Goal: Information Seeking & Learning: Check status

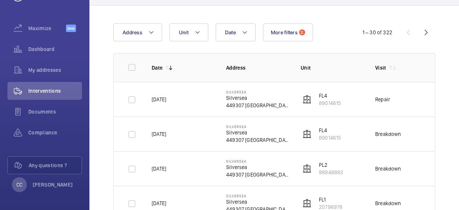
scroll to position [11, 0]
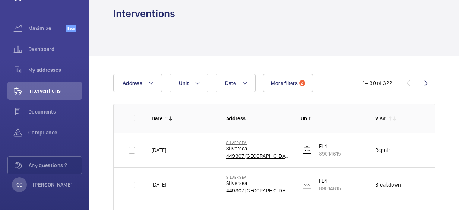
click at [253, 153] on p "449307 [GEOGRAPHIC_DATA]" at bounding box center [257, 155] width 63 height 7
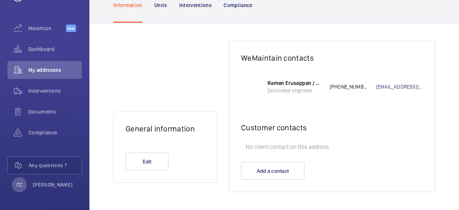
scroll to position [73, 0]
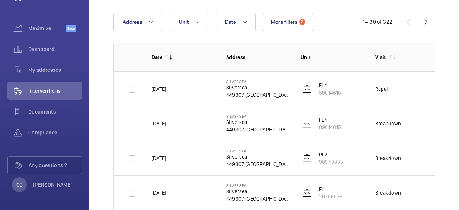
scroll to position [94, 0]
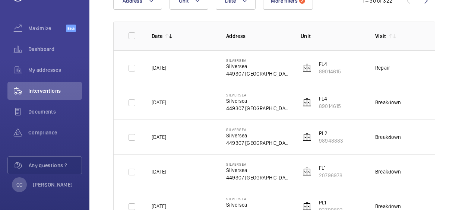
click at [319, 65] on p "FL4" at bounding box center [330, 63] width 22 height 7
click at [322, 65] on p "FL4" at bounding box center [330, 63] width 22 height 7
drag, startPoint x: 322, startPoint y: 65, endPoint x: 325, endPoint y: 69, distance: 4.9
click at [325, 69] on p "89014615" at bounding box center [330, 71] width 22 height 7
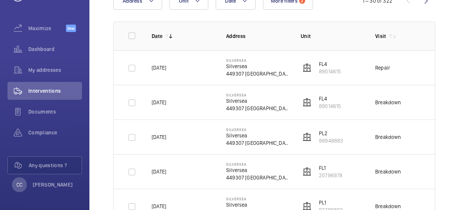
click at [321, 70] on p "89014615" at bounding box center [330, 71] width 22 height 7
click at [337, 72] on p "89014615" at bounding box center [330, 71] width 22 height 7
click at [308, 65] on img at bounding box center [307, 67] width 9 height 9
click at [55, 114] on span "Documents" at bounding box center [55, 111] width 54 height 7
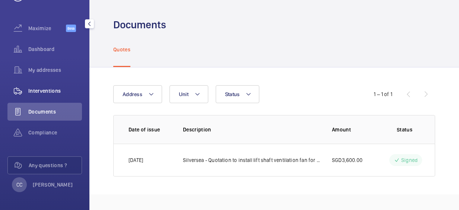
click at [41, 89] on span "Interventions" at bounding box center [55, 90] width 54 height 7
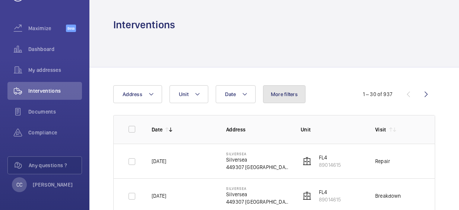
click at [291, 96] on span "More filters" at bounding box center [284, 94] width 27 height 6
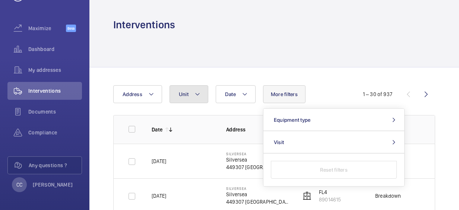
click at [187, 94] on span "Unit" at bounding box center [184, 94] width 10 height 6
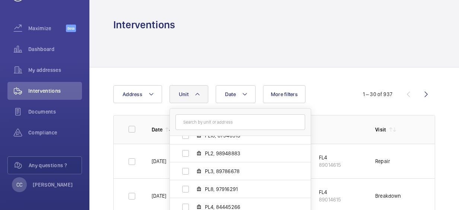
scroll to position [224, 0]
click at [245, 155] on span "PL2, 98948883" at bounding box center [248, 152] width 86 height 7
click at [193, 155] on input "PL2, 98948883" at bounding box center [185, 153] width 15 height 15
checkbox input "true"
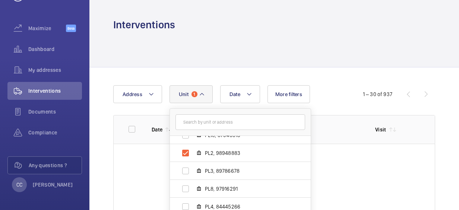
click at [321, 95] on div "Date Address Unit [GEOGRAPHIC_DATA], 20796978 PL5, 44816934 PL7, 90428676 PL1, …" at bounding box center [229, 94] width 232 height 18
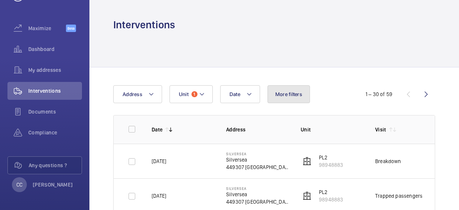
click at [291, 95] on span "More filters" at bounding box center [288, 94] width 27 height 6
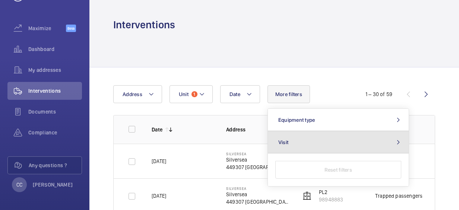
click at [305, 135] on button "Visit" at bounding box center [338, 142] width 141 height 22
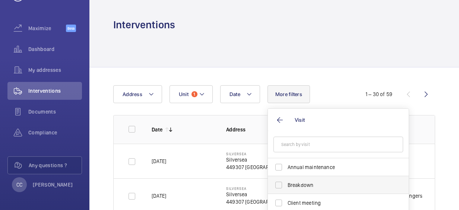
click at [276, 185] on label "Breakdown" at bounding box center [333, 185] width 130 height 18
click at [276, 185] on input "Breakdown" at bounding box center [278, 185] width 15 height 15
checkbox input "true"
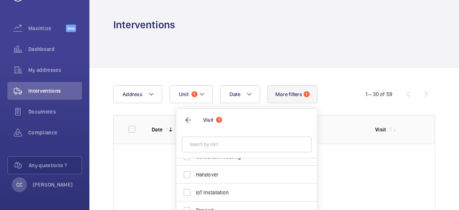
scroll to position [117, 0]
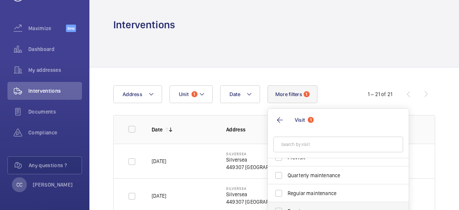
click at [279, 208] on label "Repair" at bounding box center [333, 211] width 130 height 18
click at [279, 208] on input "Repair" at bounding box center [278, 211] width 15 height 15
checkbox input "true"
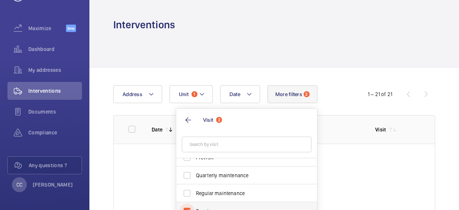
scroll to position [8, 0]
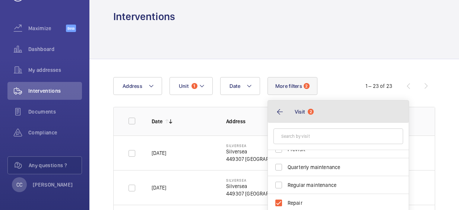
click at [284, 113] on button "Visit 2" at bounding box center [338, 112] width 141 height 22
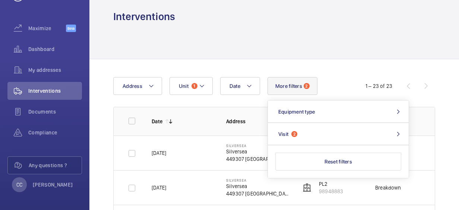
click at [431, 111] on th "Visit" at bounding box center [400, 121] width 75 height 29
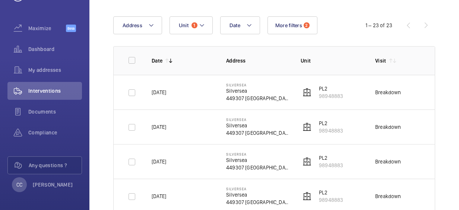
scroll to position [68, 0]
click at [407, 25] on div "1 – 23 of 23" at bounding box center [390, 26] width 89 height 9
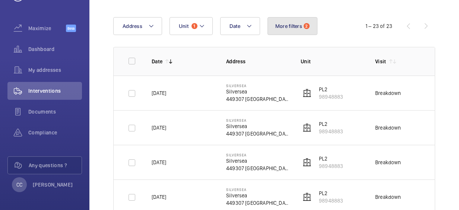
click at [293, 26] on span "More filters" at bounding box center [288, 26] width 27 height 6
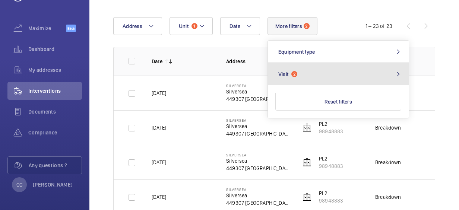
click at [307, 69] on button "Visit 2" at bounding box center [338, 74] width 141 height 22
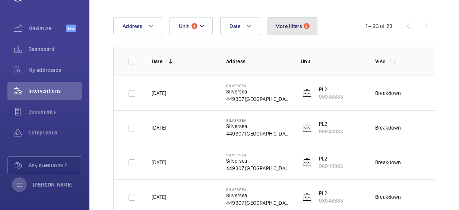
click at [292, 27] on span "More filters" at bounding box center [288, 26] width 27 height 6
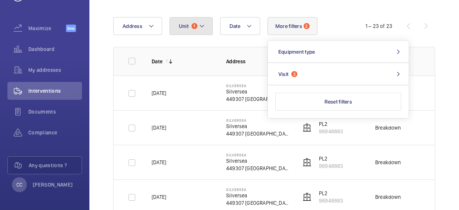
click at [190, 30] on button "Unit 1" at bounding box center [191, 26] width 43 height 18
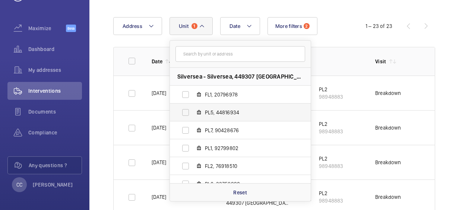
click at [184, 113] on label "PL5, 44816934" at bounding box center [234, 113] width 129 height 18
click at [184, 113] on input "PL5, 44816934" at bounding box center [185, 112] width 15 height 15
checkbox input "true"
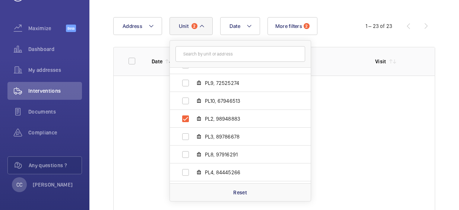
scroll to position [224, 0]
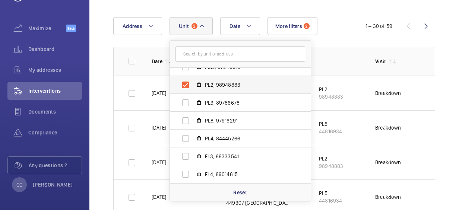
click at [186, 85] on label "PL2, 98948883" at bounding box center [234, 85] width 129 height 18
click at [186, 85] on input "PL2, 98948883" at bounding box center [185, 84] width 15 height 15
checkbox input "false"
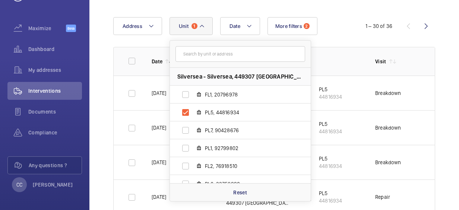
click at [329, 60] on p "Unit" at bounding box center [332, 61] width 63 height 7
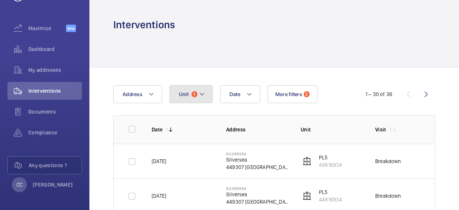
click at [190, 90] on button "Unit 1" at bounding box center [191, 94] width 43 height 18
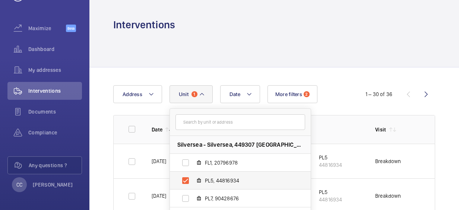
click at [187, 183] on label "PL5, 44816934" at bounding box center [234, 181] width 129 height 18
click at [187, 183] on input "PL5, 44816934" at bounding box center [185, 180] width 15 height 15
checkbox input "false"
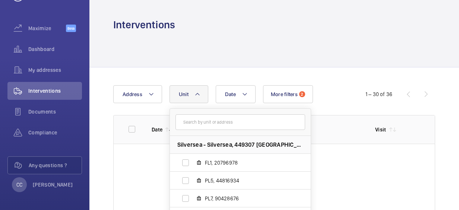
click at [342, 68] on div "Date Address [GEOGRAPHIC_DATA] PL5, 44816934 PL7, 90428676 PL1, 92799802 FL2, 7…" at bounding box center [274, 185] width 370 height 236
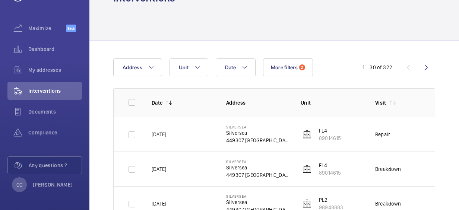
scroll to position [26, 0]
